Goal: Information Seeking & Learning: Learn about a topic

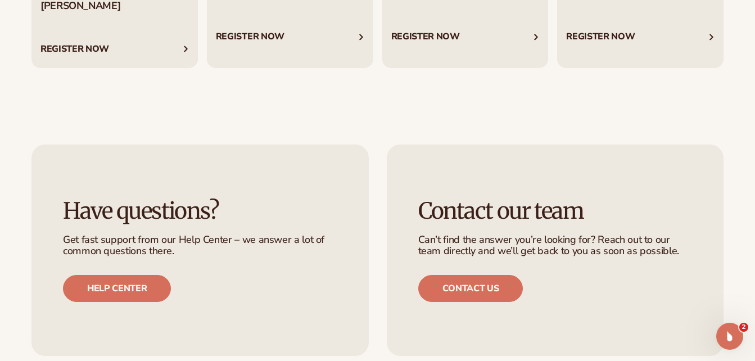
scroll to position [2147, 0]
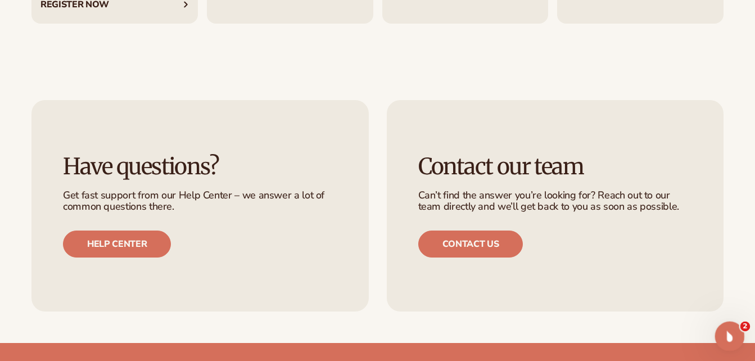
click at [729, 332] on icon "Open Intercom Messenger" at bounding box center [729, 334] width 8 height 9
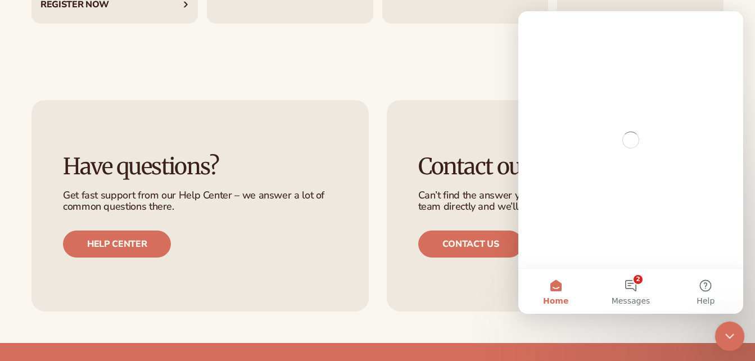
scroll to position [0, 0]
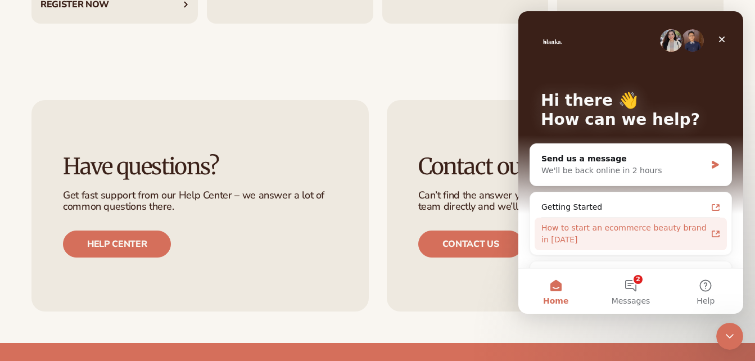
click at [648, 230] on div "How to start an ecommerce beauty brand in [DATE]" at bounding box center [624, 234] width 165 height 24
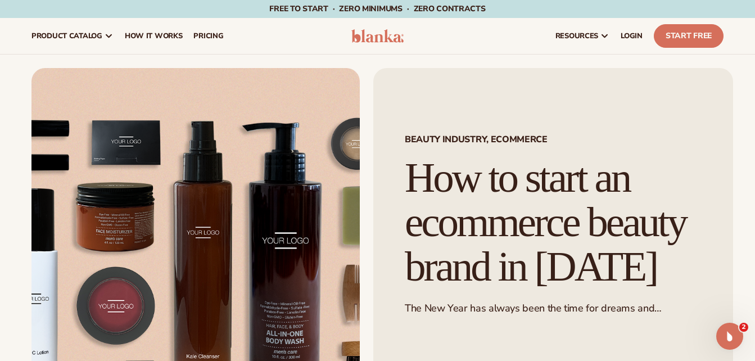
scroll to position [57, 0]
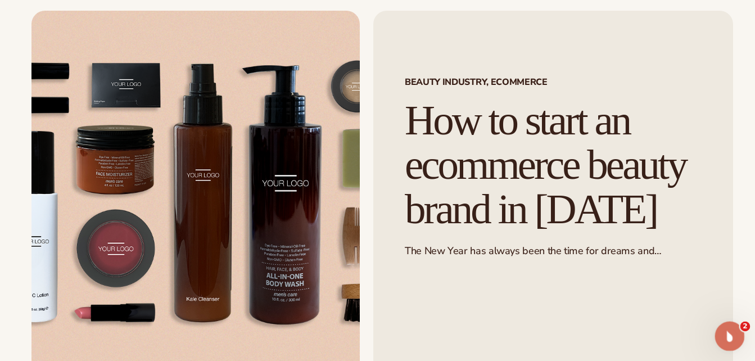
click at [737, 336] on div "Open Intercom Messenger" at bounding box center [728, 334] width 37 height 37
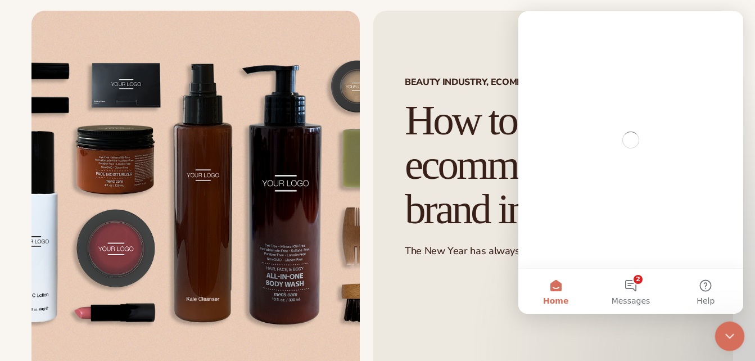
scroll to position [0, 0]
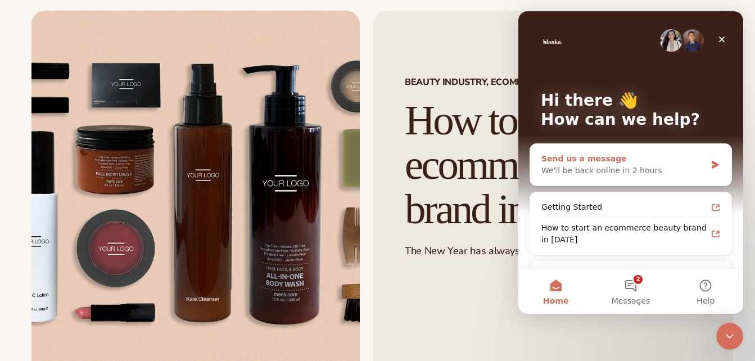
click at [644, 170] on div "We'll be back online in 2 hours" at bounding box center [624, 171] width 165 height 12
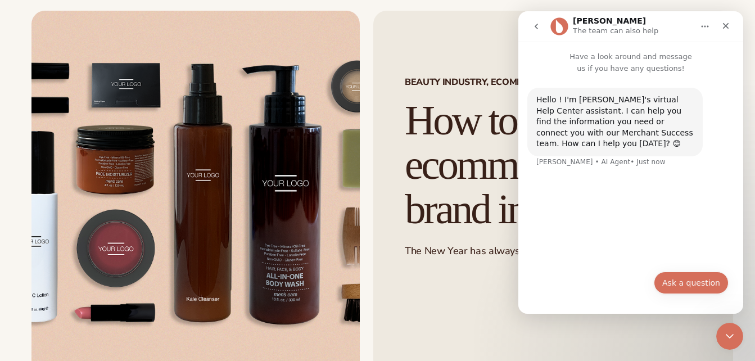
click at [674, 280] on button "Ask a question" at bounding box center [691, 283] width 75 height 23
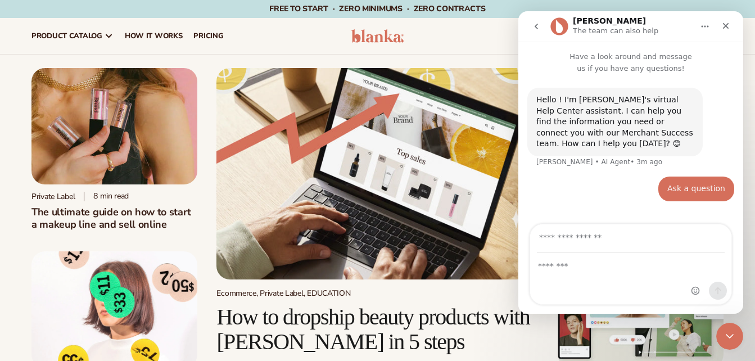
drag, startPoint x: 722, startPoint y: 159, endPoint x: 737, endPoint y: 80, distance: 80.1
click at [737, 80] on div "Hello ! I'm Blanka's virtual Help Center assistant. I can help you find the inf…" at bounding box center [631, 144] width 225 height 141
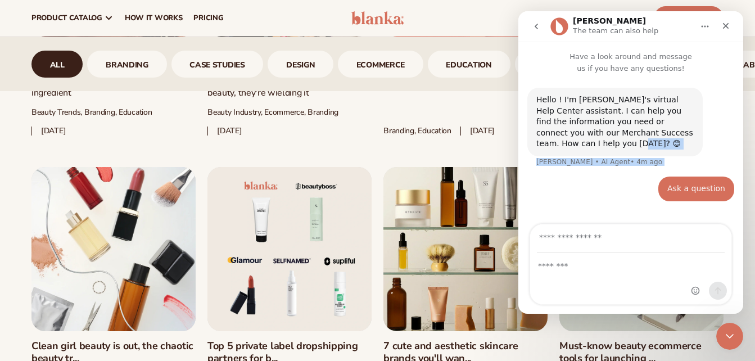
scroll to position [1343, 0]
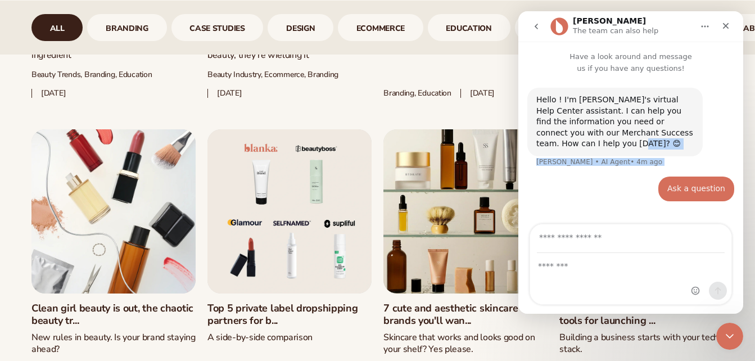
drag, startPoint x: 759, startPoint y: 70, endPoint x: 220, endPoint y: 166, distance: 547.3
click at [733, 27] on div "Close" at bounding box center [726, 26] width 20 height 20
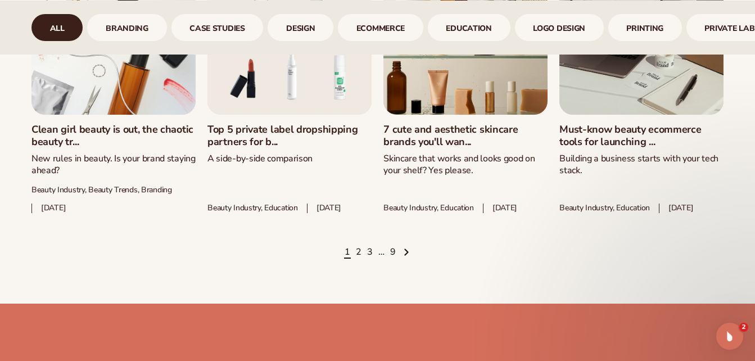
scroll to position [1533, 0]
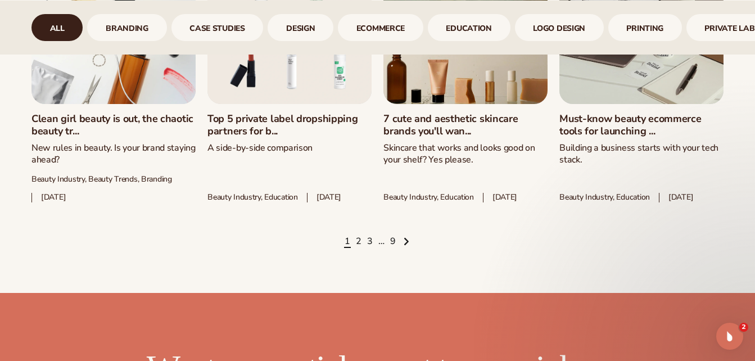
click at [407, 246] on icon "Next page" at bounding box center [407, 242] width 6 height 10
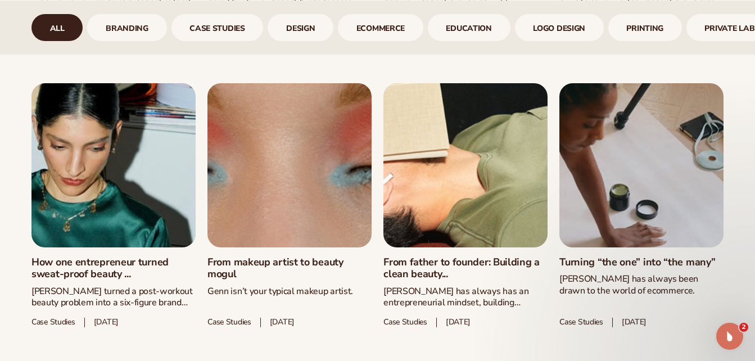
scroll to position [1598, 0]
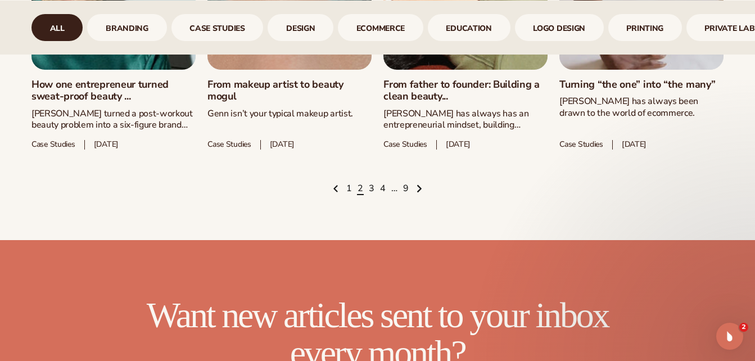
click at [419, 188] on icon "Next page" at bounding box center [420, 189] width 6 height 10
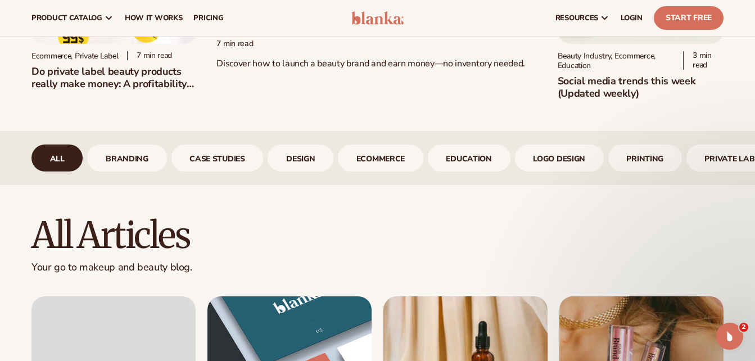
scroll to position [307, 0]
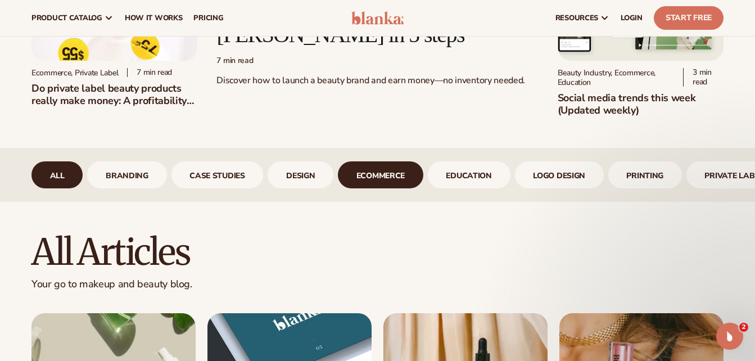
click at [380, 185] on link "ecommerce" at bounding box center [381, 174] width 86 height 27
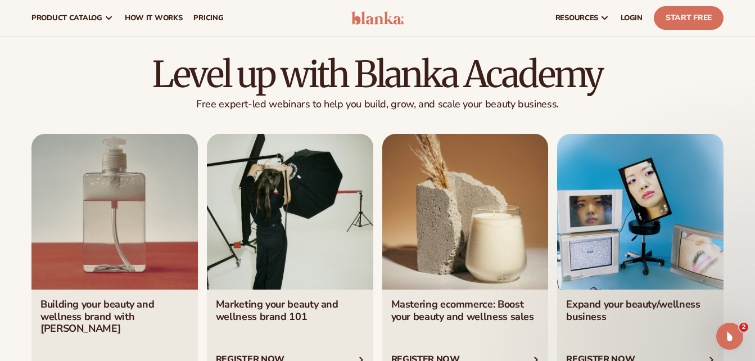
scroll to position [1659, 0]
